Goal: Check status: Check status

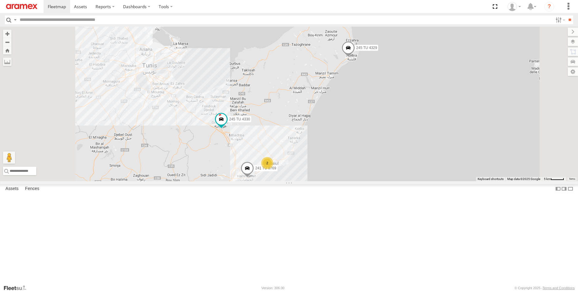
drag, startPoint x: 407, startPoint y: 79, endPoint x: 407, endPoint y: 100, distance: 21.5
click at [407, 100] on div "241 TU 2027 245 TU 4330 241 TU 8769 247 TU 7028 245 TU 4329 2" at bounding box center [289, 104] width 578 height 155
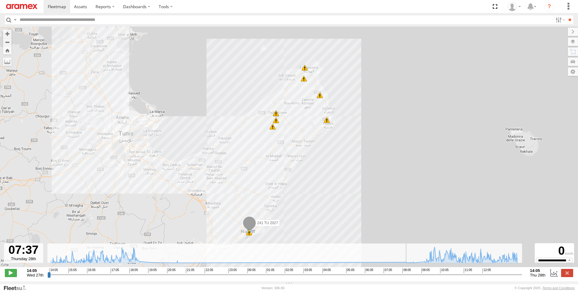
drag, startPoint x: 48, startPoint y: 277, endPoint x: 393, endPoint y: 185, distance: 356.7
type input "**********"
click at [393, 272] on input "range" at bounding box center [284, 275] width 475 height 6
click at [570, 276] on label at bounding box center [567, 273] width 12 height 8
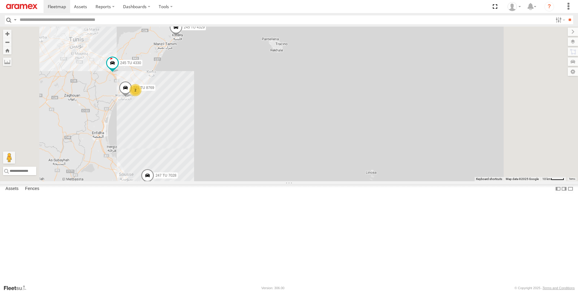
drag, startPoint x: 244, startPoint y: 161, endPoint x: 340, endPoint y: 133, distance: 99.5
click at [340, 133] on div "241 TU 2027 245 TU 4330 241 TU 8769 245 TU 4329 247 TU 7028 2" at bounding box center [289, 104] width 578 height 155
